Goal: Task Accomplishment & Management: Manage account settings

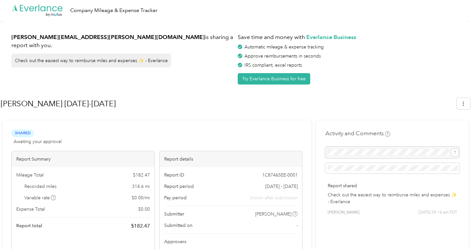
click at [44, 7] on icon at bounding box center [42, 8] width 5 height 5
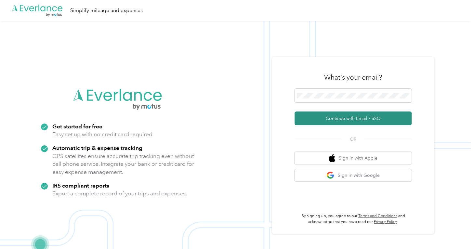
click at [334, 120] on button "Continue with Email / SSO" at bounding box center [352, 118] width 117 height 14
click at [348, 120] on button "Continue with Email / SSO" at bounding box center [352, 118] width 117 height 14
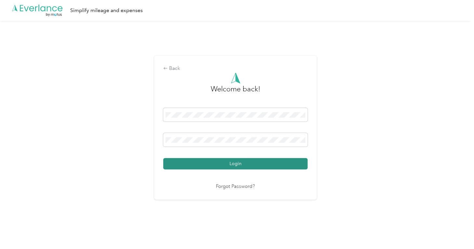
click at [229, 162] on button "Login" at bounding box center [235, 163] width 144 height 11
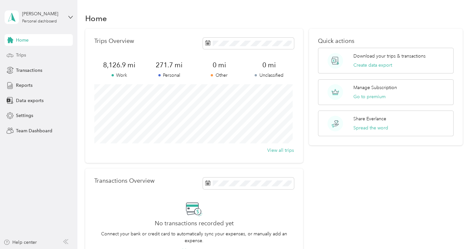
click at [21, 54] on span "Trips" at bounding box center [21, 55] width 10 height 7
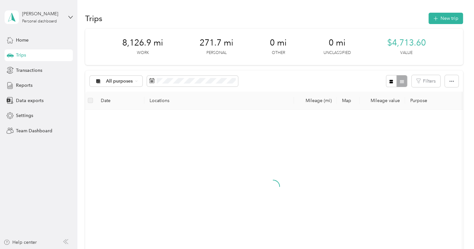
scroll to position [32, 0]
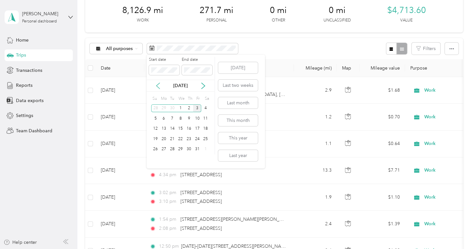
click at [157, 86] on icon at bounding box center [157, 86] width 3 height 6
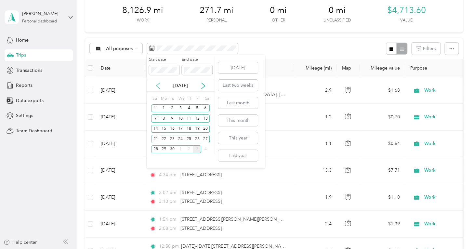
click at [157, 85] on icon at bounding box center [158, 86] width 6 height 6
click at [196, 139] on div "22" at bounding box center [197, 139] width 8 height 8
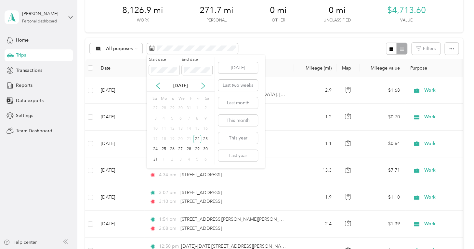
click at [201, 86] on icon at bounding box center [203, 86] width 6 height 6
click at [188, 150] on div "2" at bounding box center [189, 149] width 8 height 8
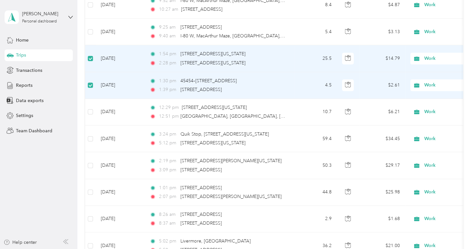
scroll to position [324, 0]
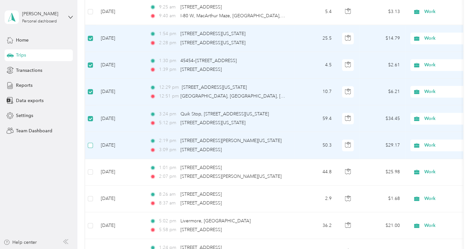
click at [90, 142] on label at bounding box center [90, 145] width 5 height 7
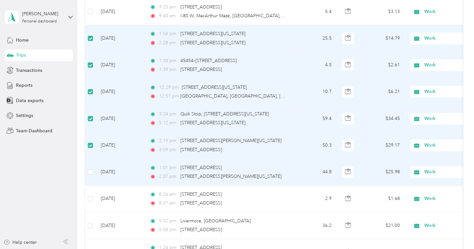
click at [94, 171] on td at bounding box center [90, 172] width 10 height 27
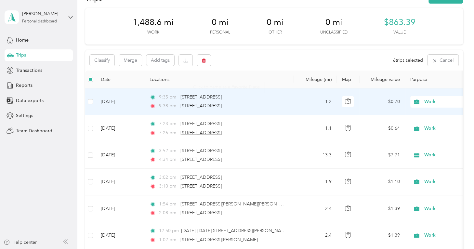
scroll to position [0, 0]
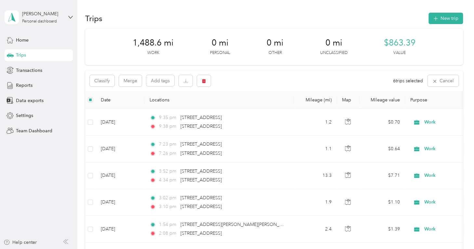
click at [206, 81] on body "[PERSON_NAME] Personal dashboard Home Trips Transactions Reports Data exports S…" at bounding box center [235, 124] width 470 height 249
click at [206, 80] on button "button" at bounding box center [204, 80] width 14 height 11
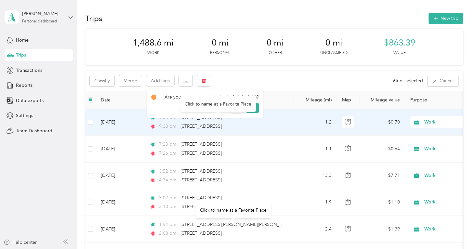
click at [251, 107] on div "Click to name as a Favorite Place" at bounding box center [218, 104] width 76 height 16
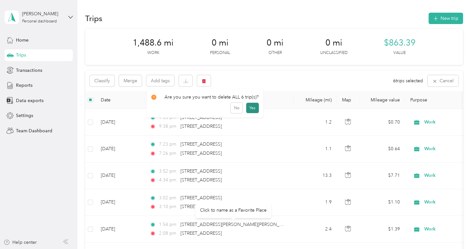
click at [250, 105] on button "Yes" at bounding box center [252, 108] width 13 height 10
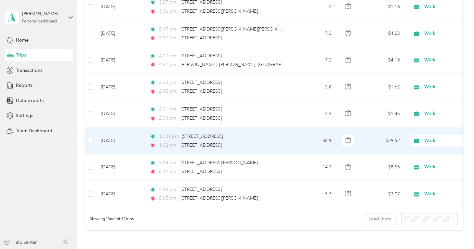
scroll to position [585, 0]
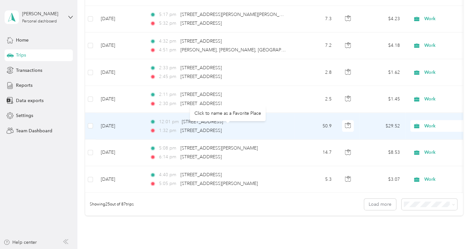
click at [183, 127] on div "[STREET_ADDRESS]" at bounding box center [200, 130] width 41 height 7
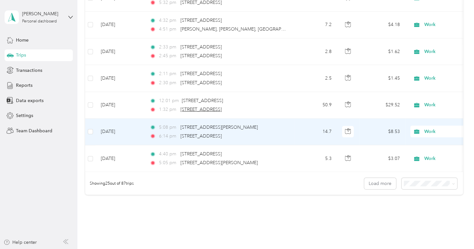
scroll to position [617, 0]
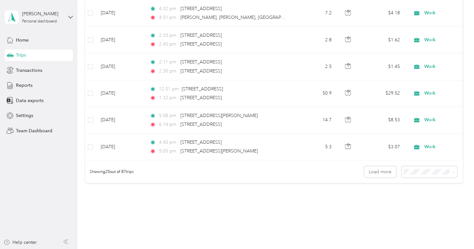
click at [424, 206] on li "100 per load" at bounding box center [428, 209] width 56 height 11
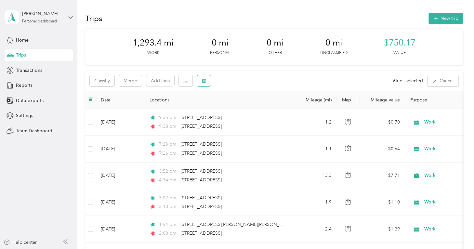
click at [205, 82] on icon "button" at bounding box center [203, 81] width 5 height 5
click at [250, 107] on button "Yes" at bounding box center [252, 108] width 13 height 10
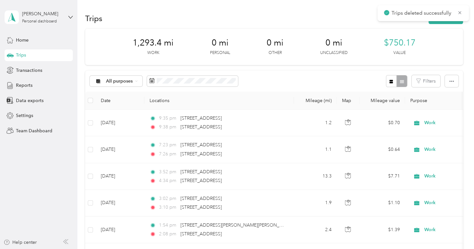
click at [444, 80] on button "button" at bounding box center [451, 81] width 14 height 12
click at [441, 102] on span "Export" at bounding box center [440, 105] width 14 height 6
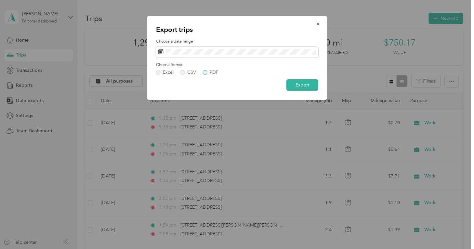
click at [204, 72] on label "PDF" at bounding box center [211, 72] width 16 height 5
click at [305, 83] on button "Export" at bounding box center [302, 84] width 32 height 11
